Goal: Consume media (video, audio)

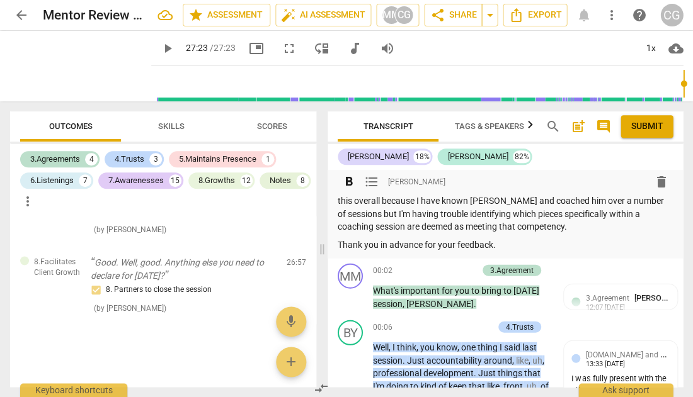
scroll to position [431, 0]
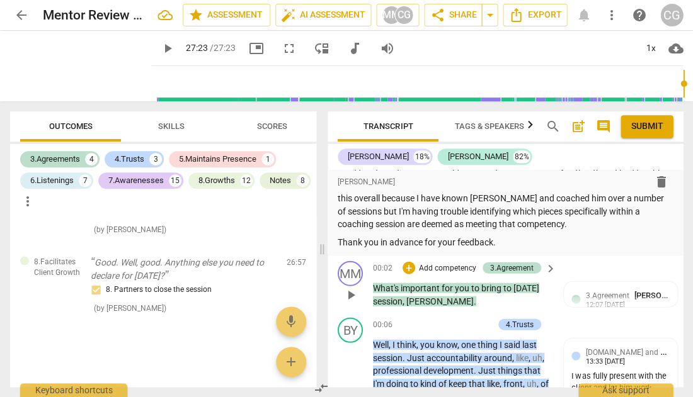
click at [348, 287] on span "play_arrow" at bounding box center [350, 294] width 15 height 15
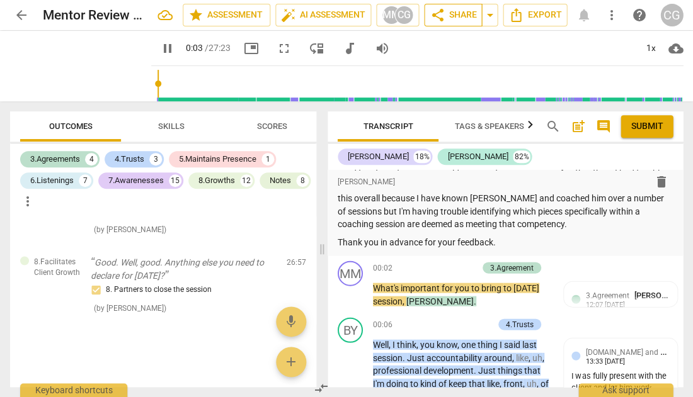
type input "3"
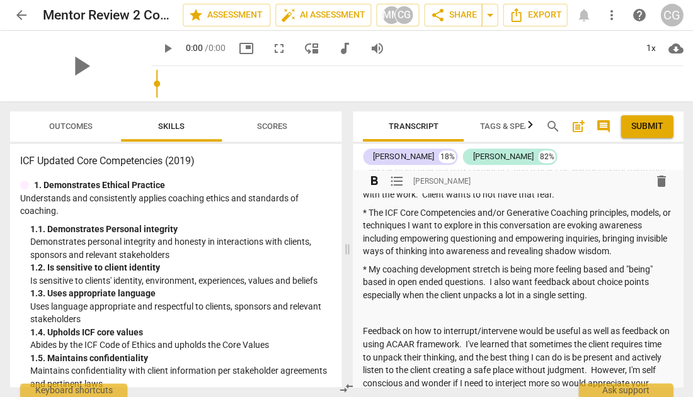
scroll to position [237, 0]
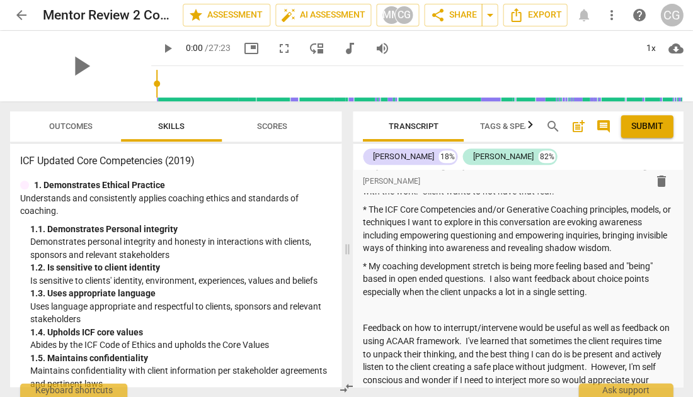
click at [71, 127] on span "Outcomes" at bounding box center [70, 126] width 43 height 9
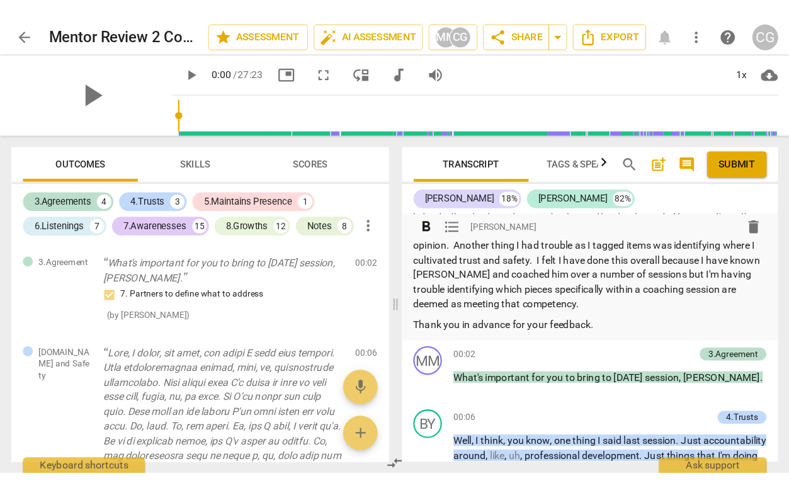
scroll to position [435, 0]
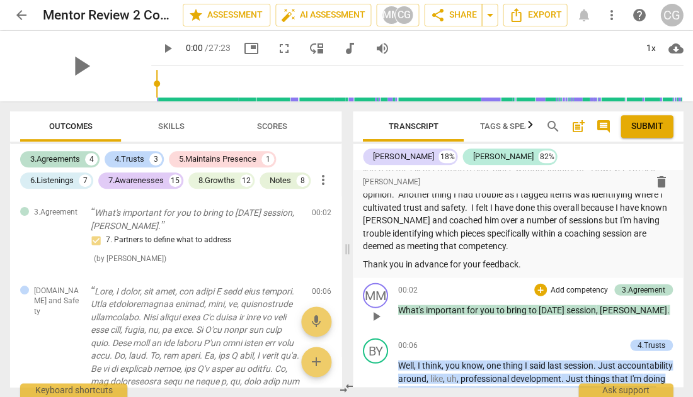
click at [374, 309] on span "play_arrow" at bounding box center [375, 316] width 15 height 15
click at [277, 45] on span "fullscreen" at bounding box center [284, 48] width 15 height 15
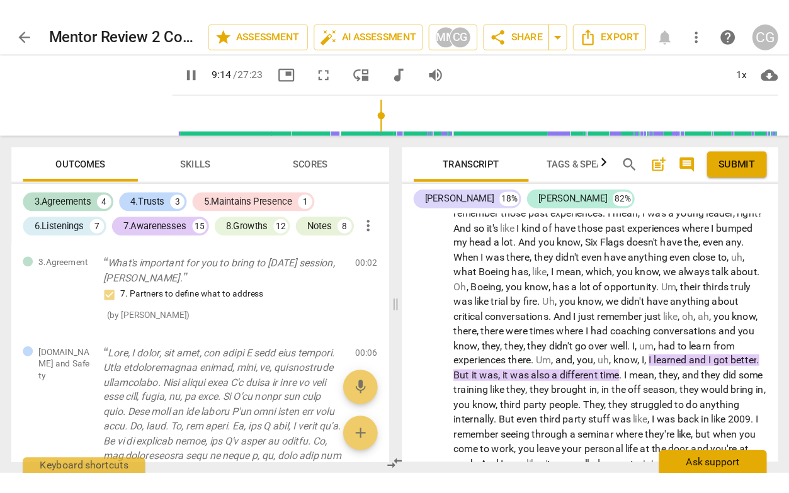
scroll to position [2439, 0]
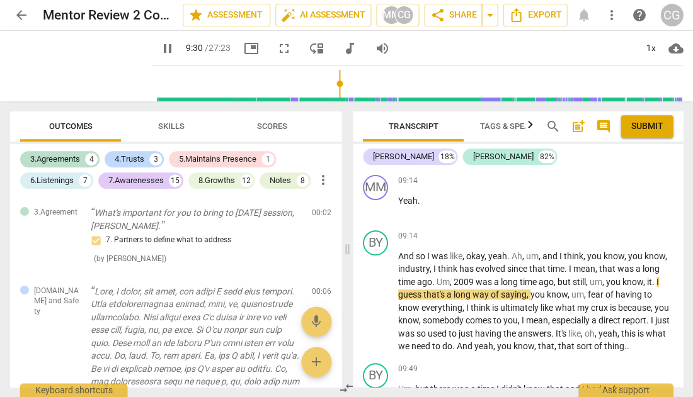
click at [277, 49] on span "fullscreen" at bounding box center [284, 48] width 15 height 15
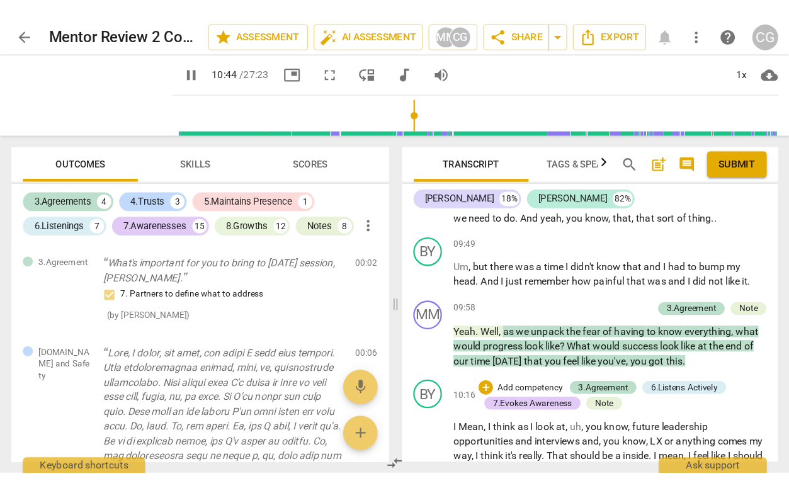
scroll to position [2838, 0]
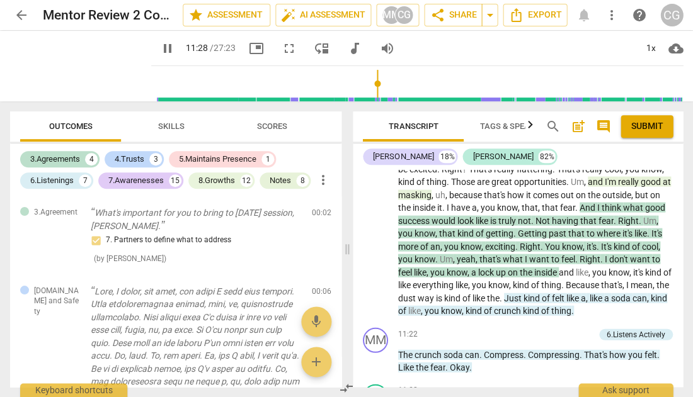
click at [282, 48] on span "fullscreen" at bounding box center [289, 48] width 15 height 15
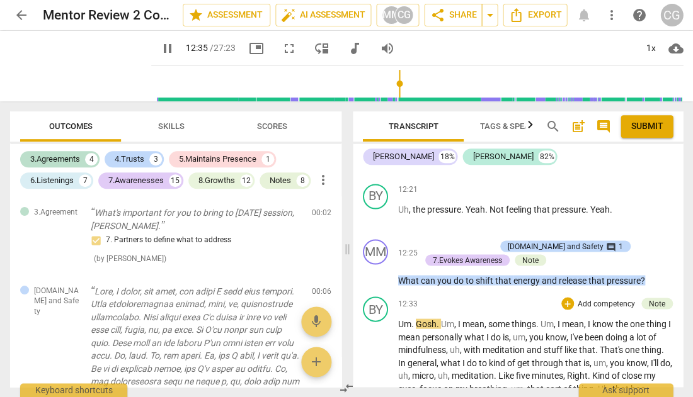
scroll to position [3536, 0]
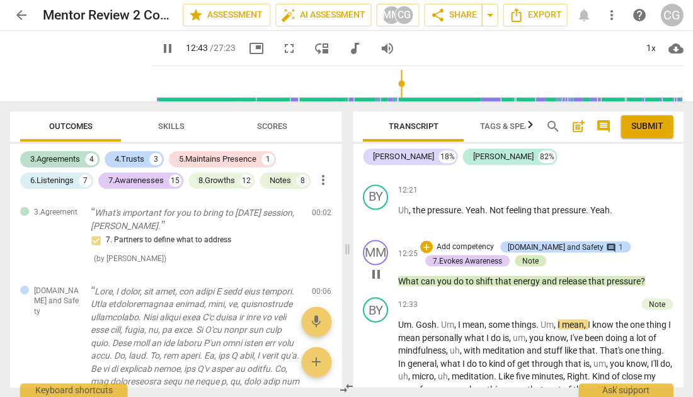
click at [530, 255] on div "Note" at bounding box center [530, 260] width 16 height 11
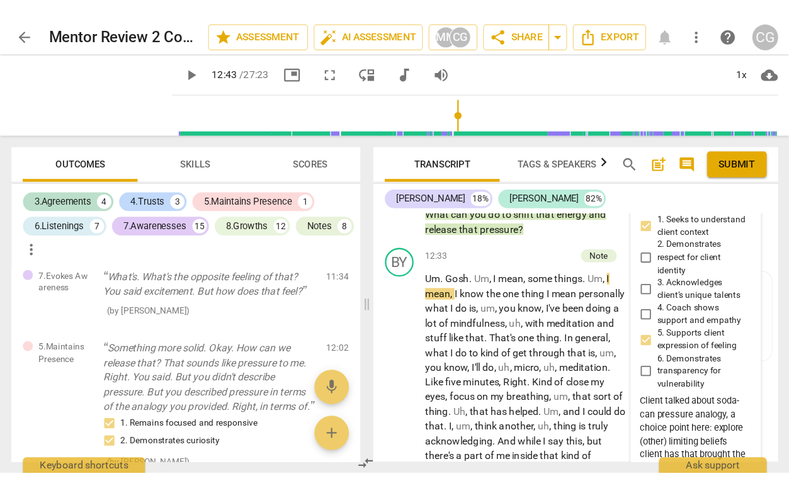
scroll to position [4900, 0]
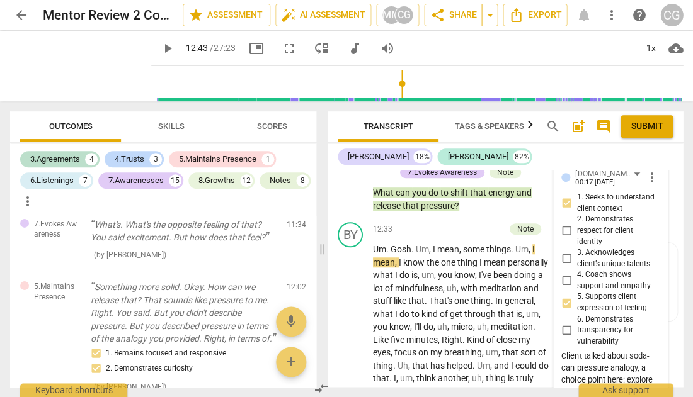
click at [160, 48] on span "play_arrow" at bounding box center [167, 48] width 15 height 15
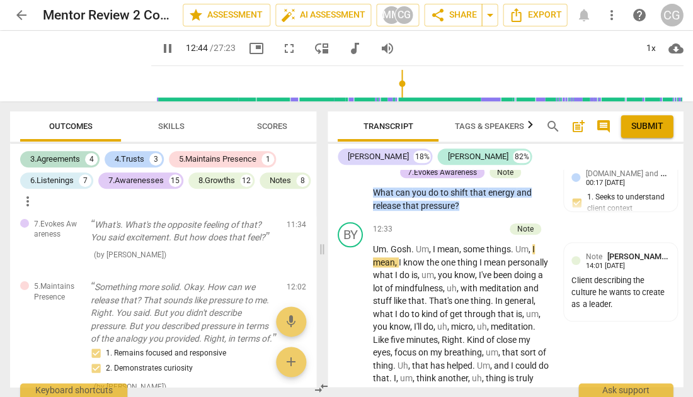
click at [282, 49] on span "fullscreen" at bounding box center [289, 48] width 15 height 15
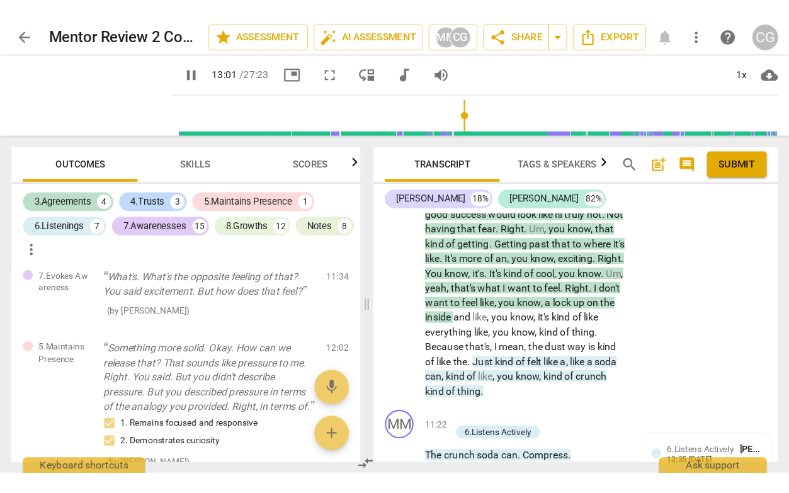
scroll to position [5029, 0]
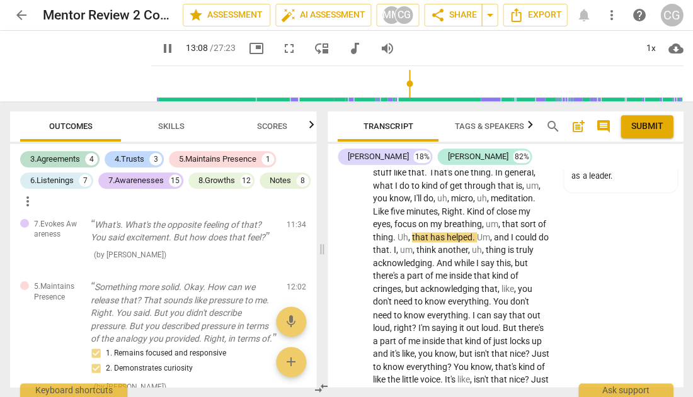
click at [282, 47] on span "fullscreen" at bounding box center [289, 48] width 15 height 15
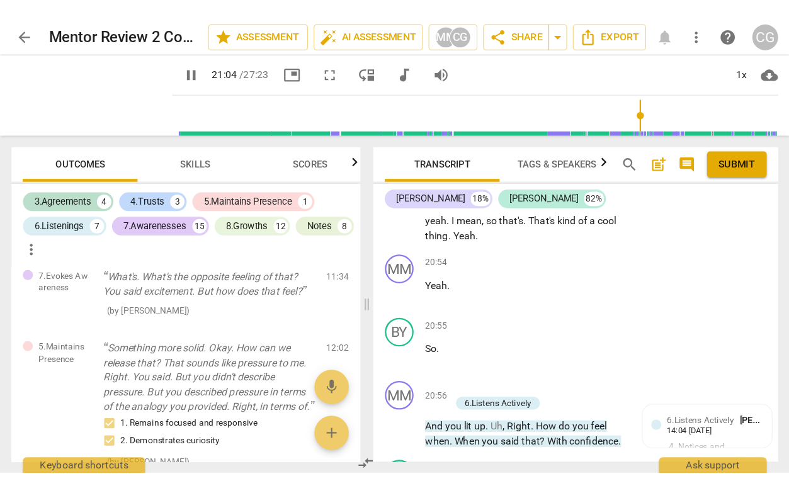
scroll to position [7922, 0]
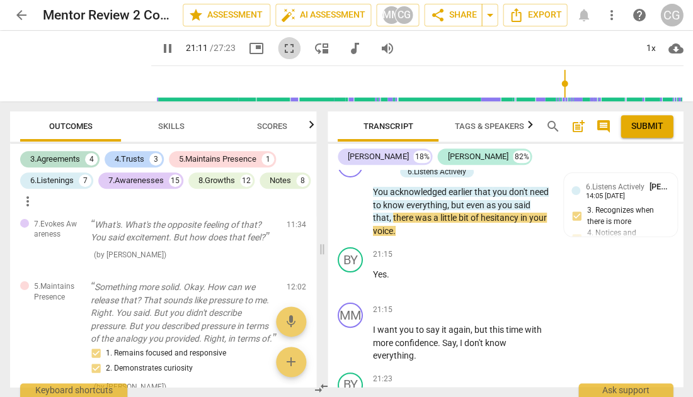
click at [282, 45] on span "fullscreen" at bounding box center [289, 48] width 15 height 15
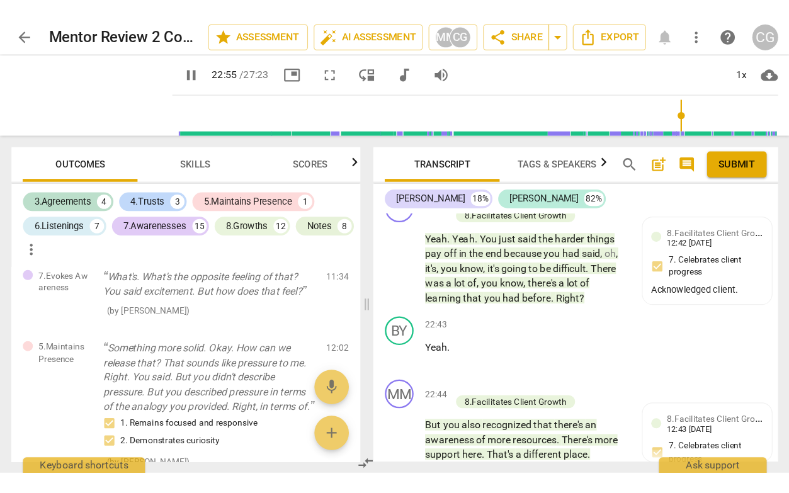
scroll to position [9169, 0]
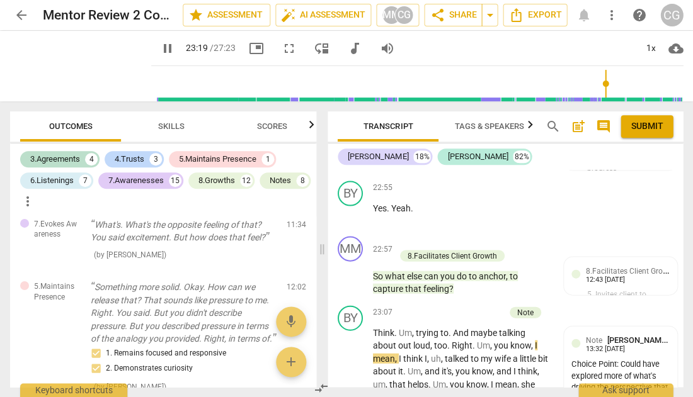
click at [282, 49] on span "fullscreen" at bounding box center [289, 48] width 15 height 15
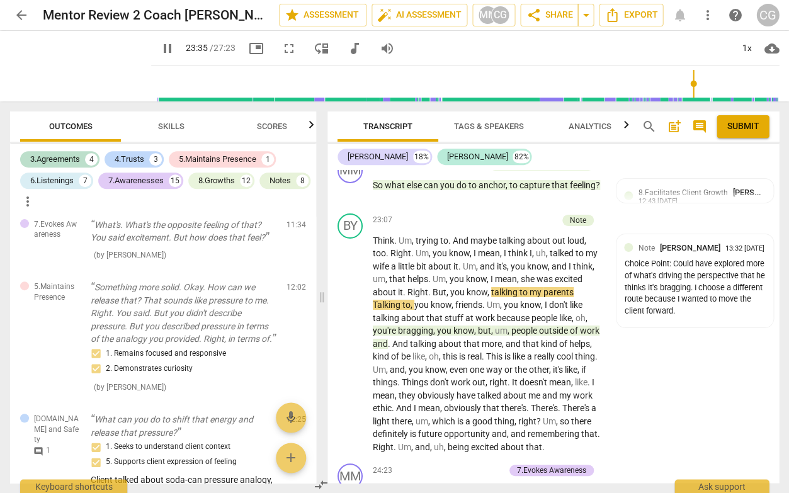
scroll to position [9368, 0]
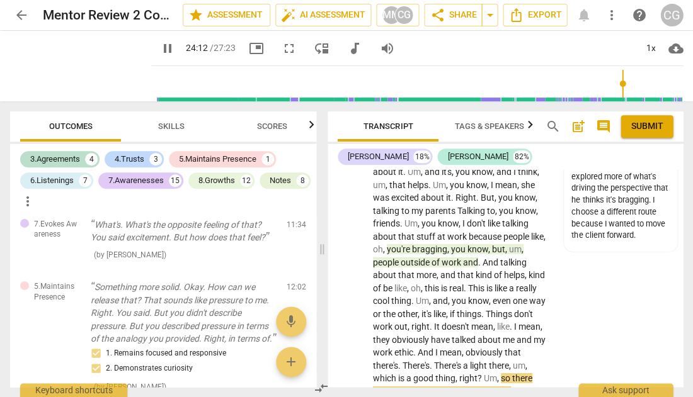
click at [282, 47] on span "fullscreen" at bounding box center [289, 48] width 15 height 15
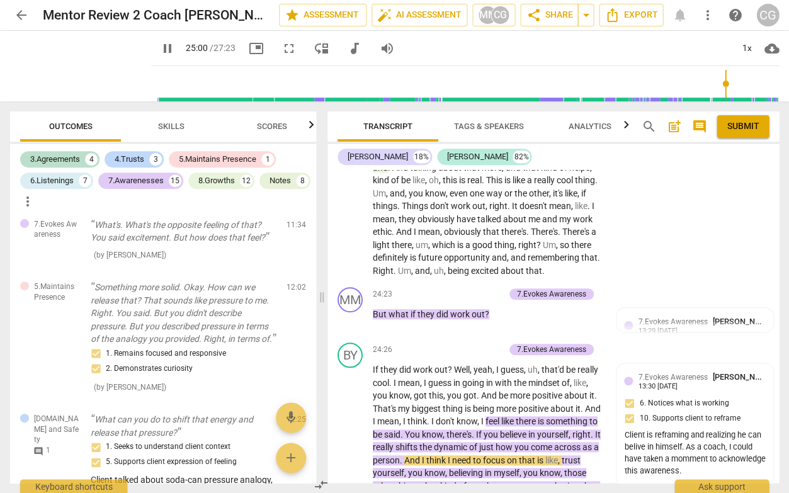
scroll to position [9794, 0]
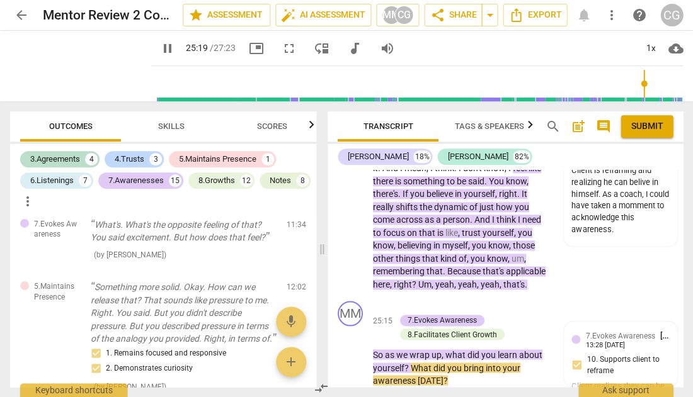
click at [282, 47] on span "fullscreen" at bounding box center [289, 48] width 15 height 15
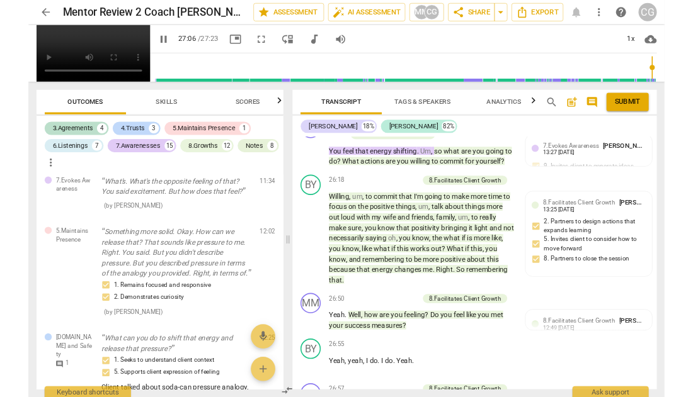
scroll to position [8647, 0]
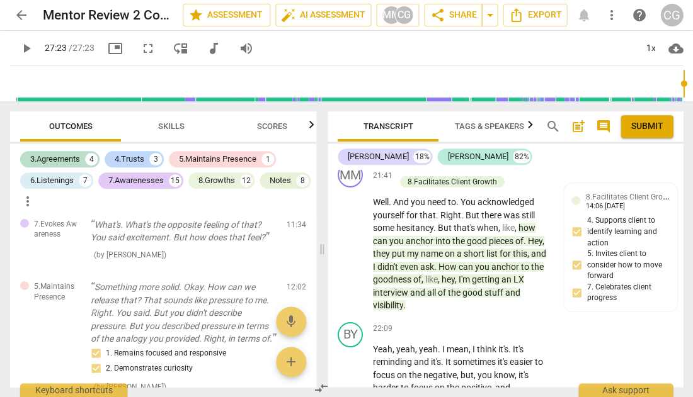
type input "1643"
